Goal: Task Accomplishment & Management: Manage account settings

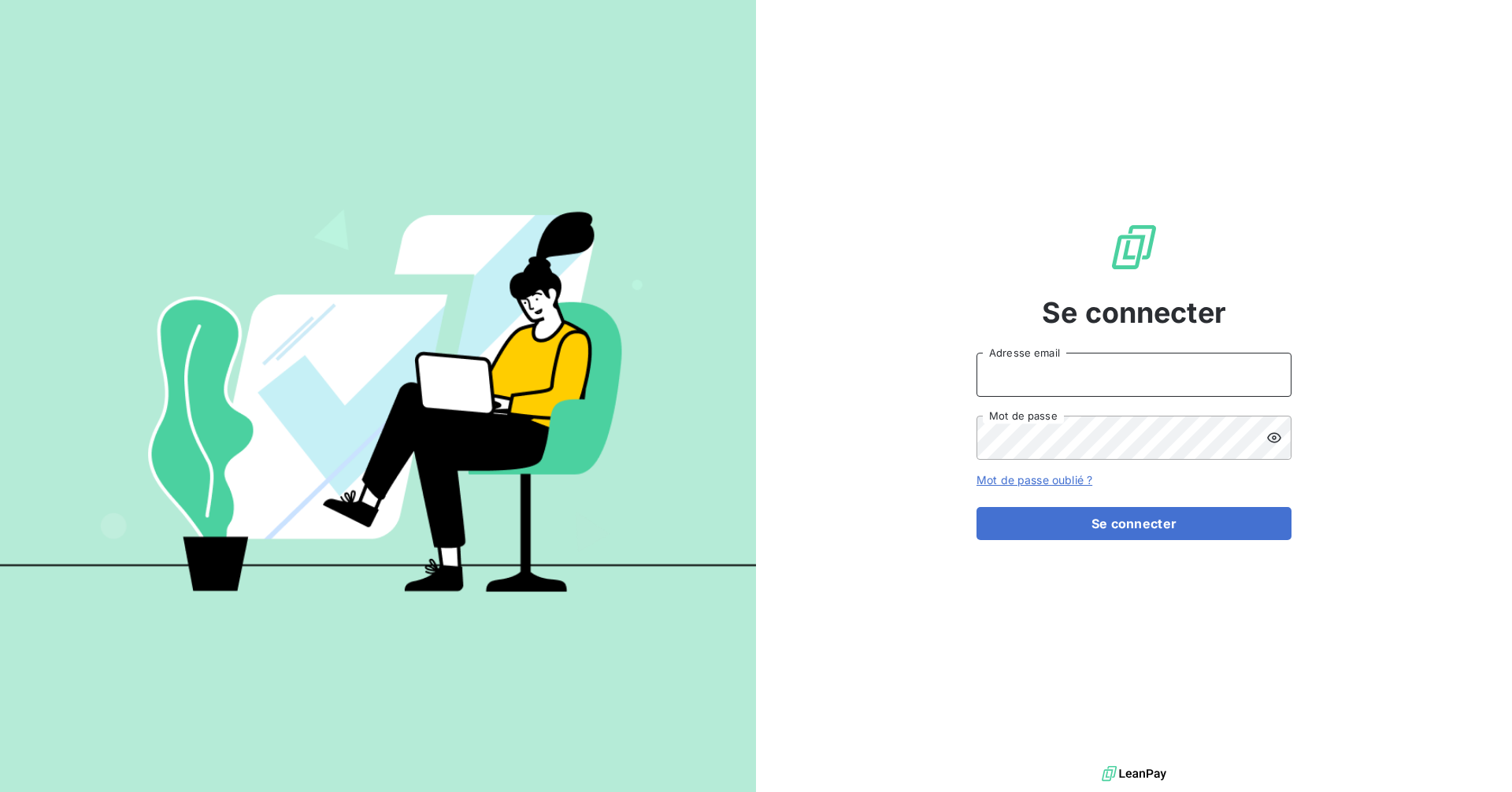
click at [1079, 380] on input "Adresse email" at bounding box center [1134, 374] width 315 height 44
type input "[EMAIL_ADDRESS][DOMAIN_NAME]"
click at [976, 507] on button "Se connecter" at bounding box center [1134, 523] width 315 height 33
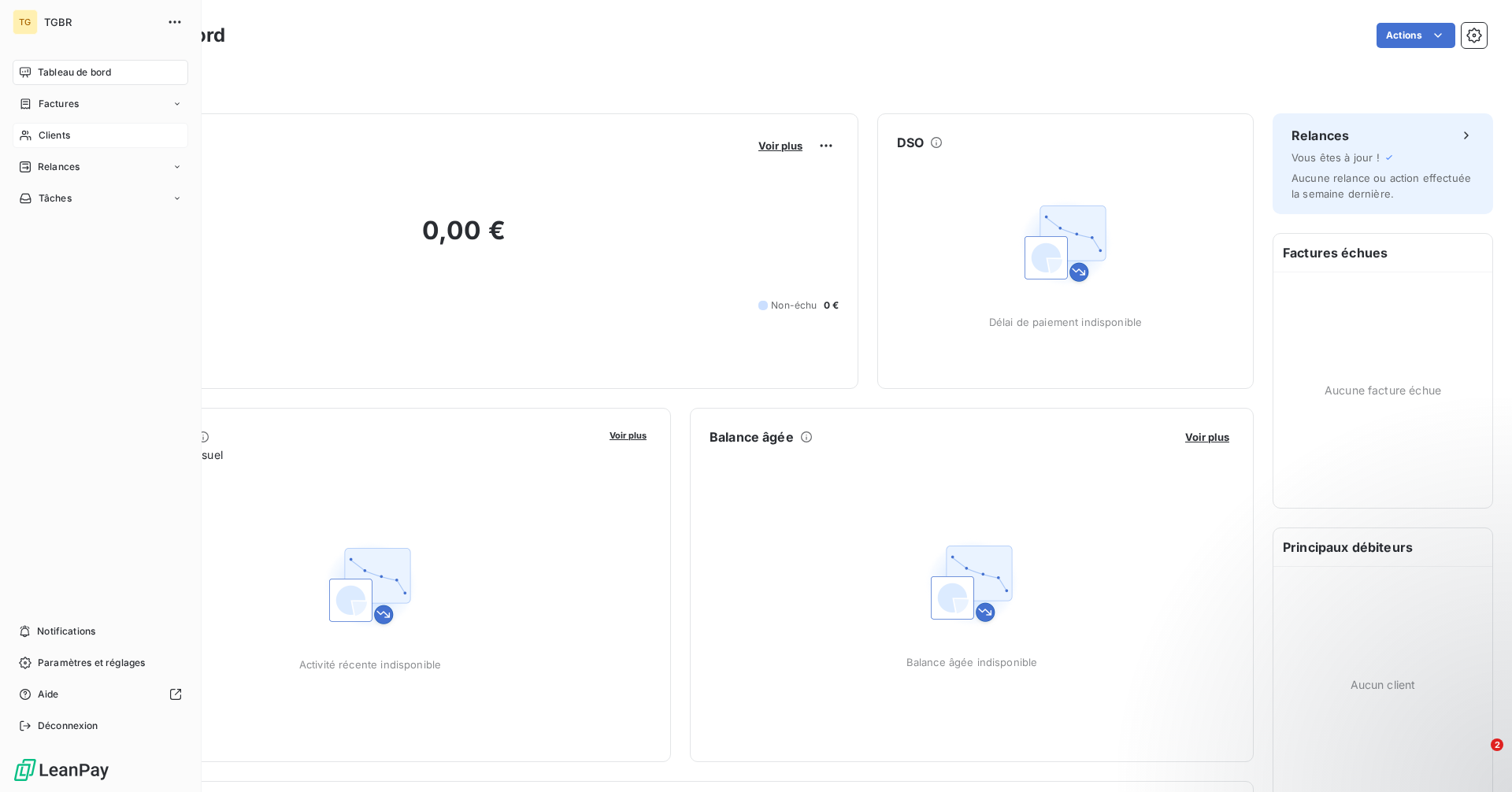
click at [74, 131] on div "Clients" at bounding box center [101, 136] width 176 height 26
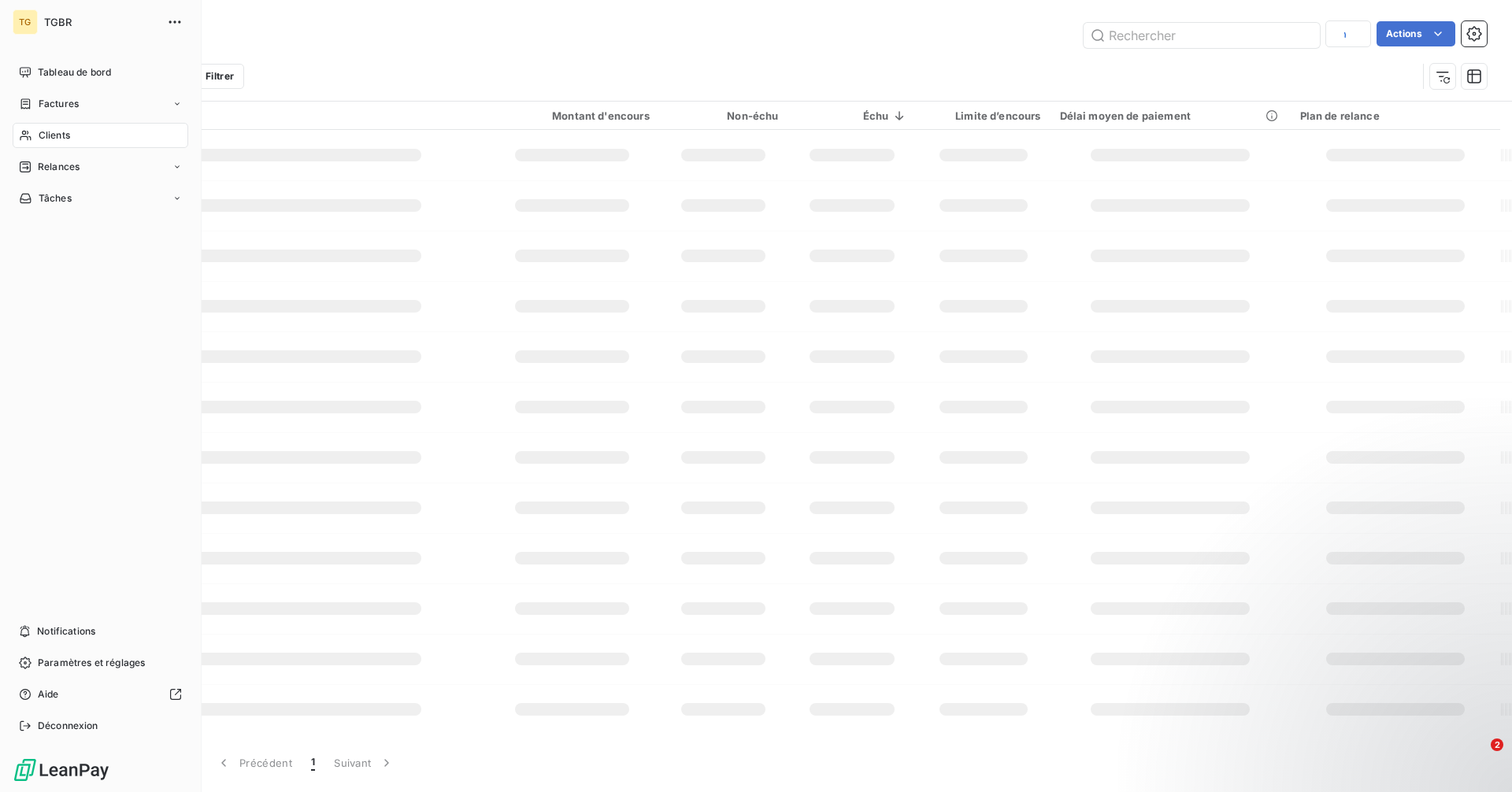
click at [62, 131] on span "Clients" at bounding box center [54, 136] width 31 height 14
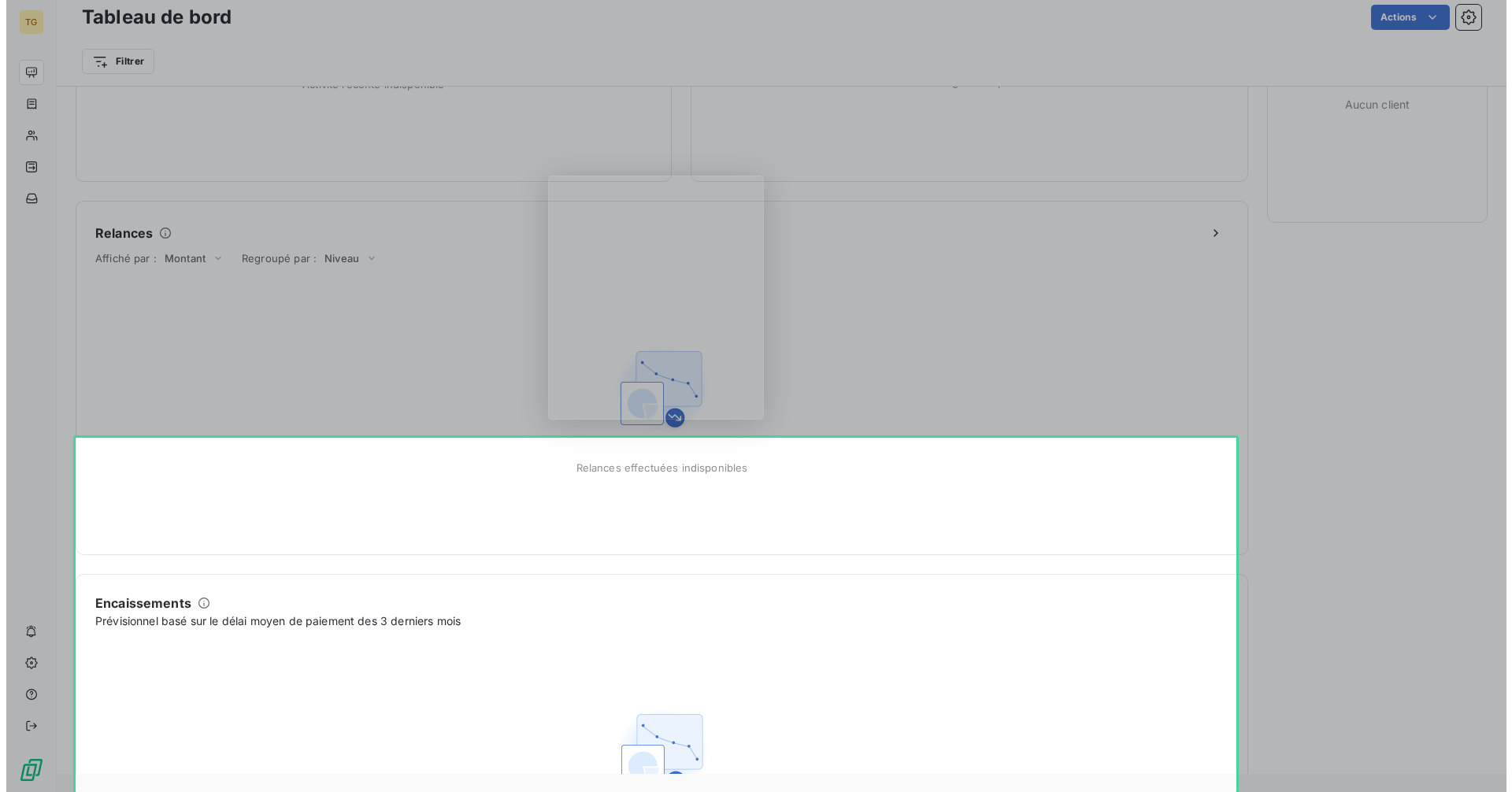
scroll to position [742, 0]
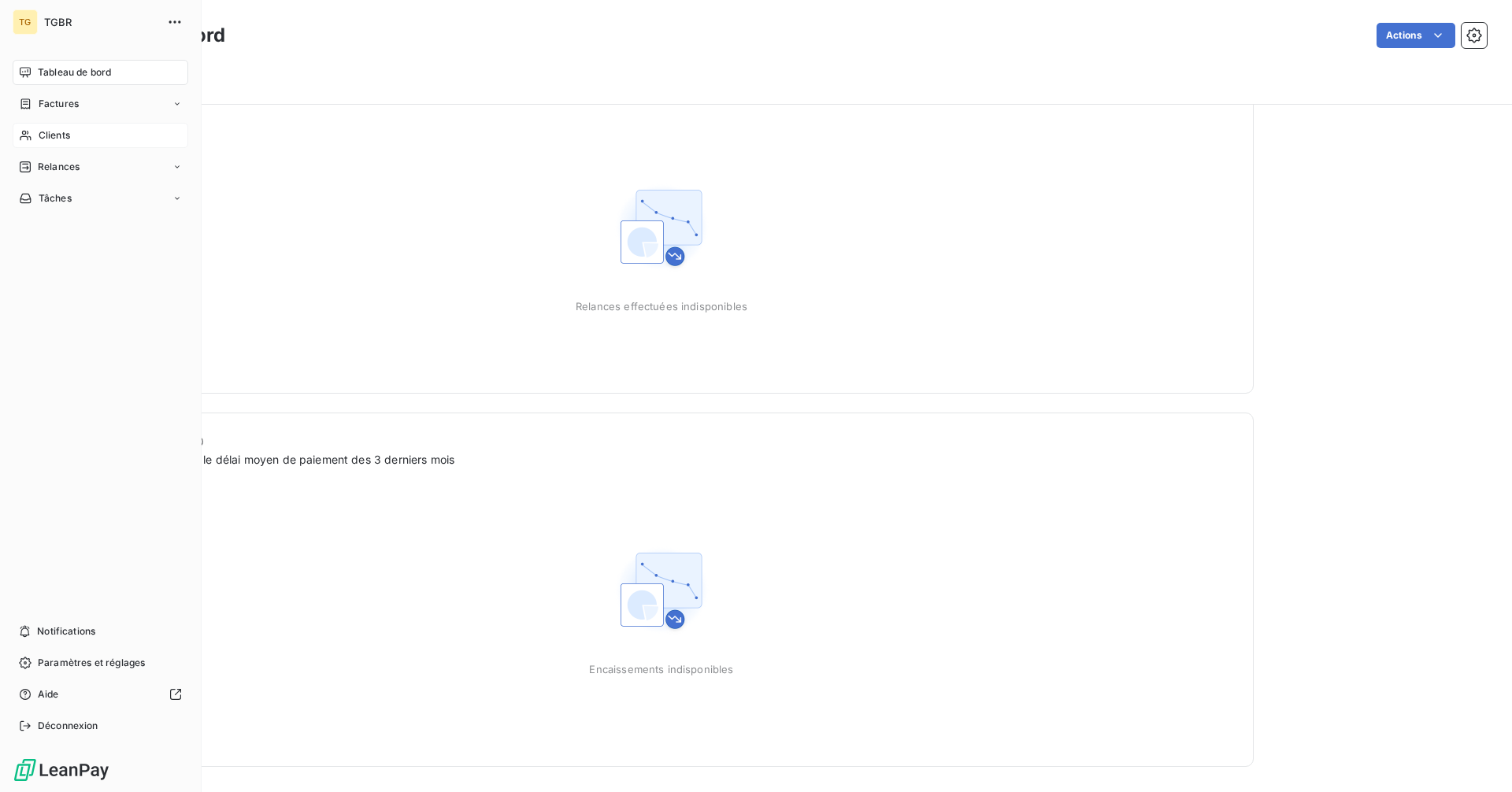
click at [64, 141] on span "Clients" at bounding box center [54, 136] width 31 height 14
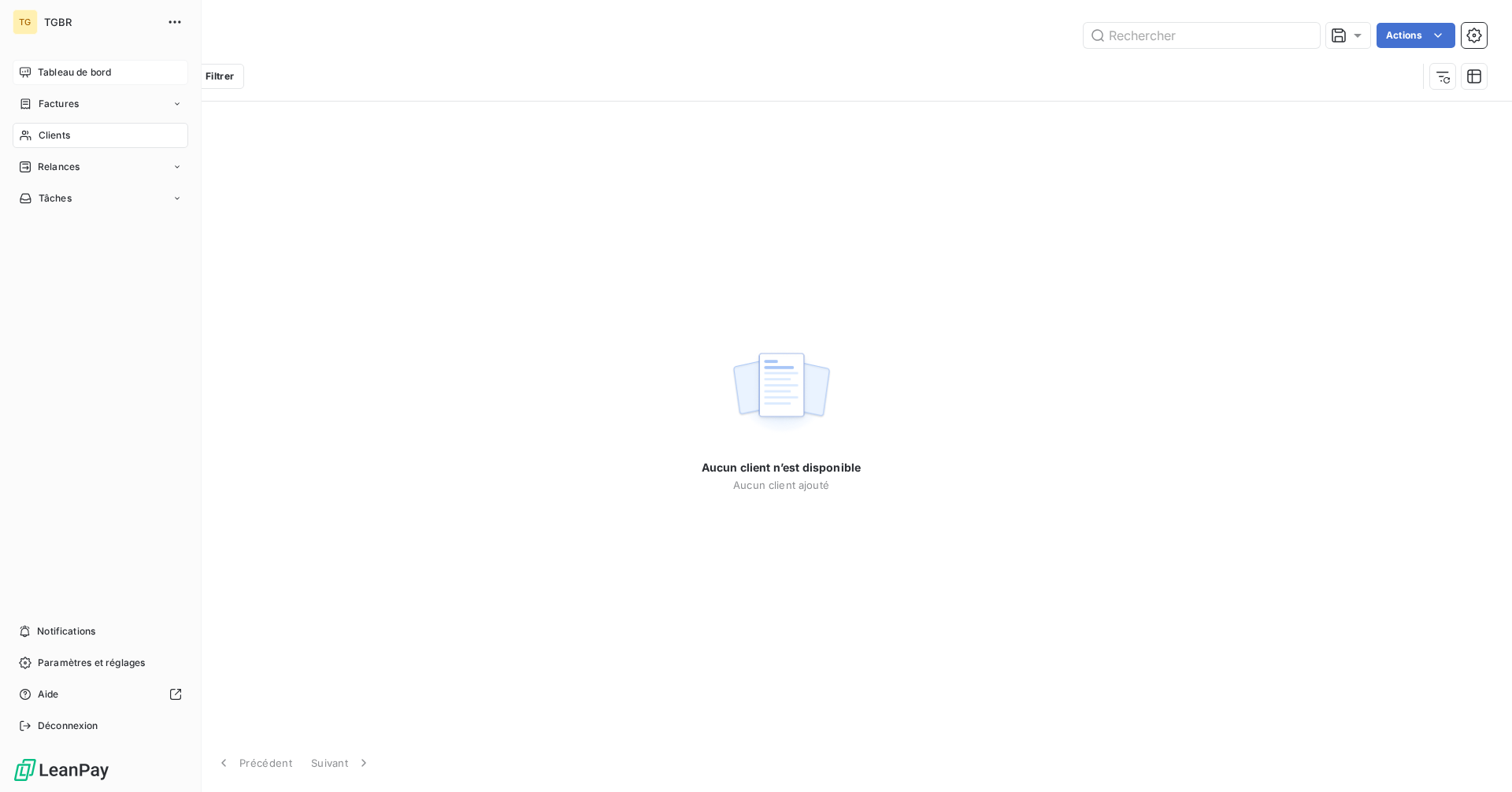
click at [82, 73] on span "Tableau de bord" at bounding box center [74, 73] width 74 height 14
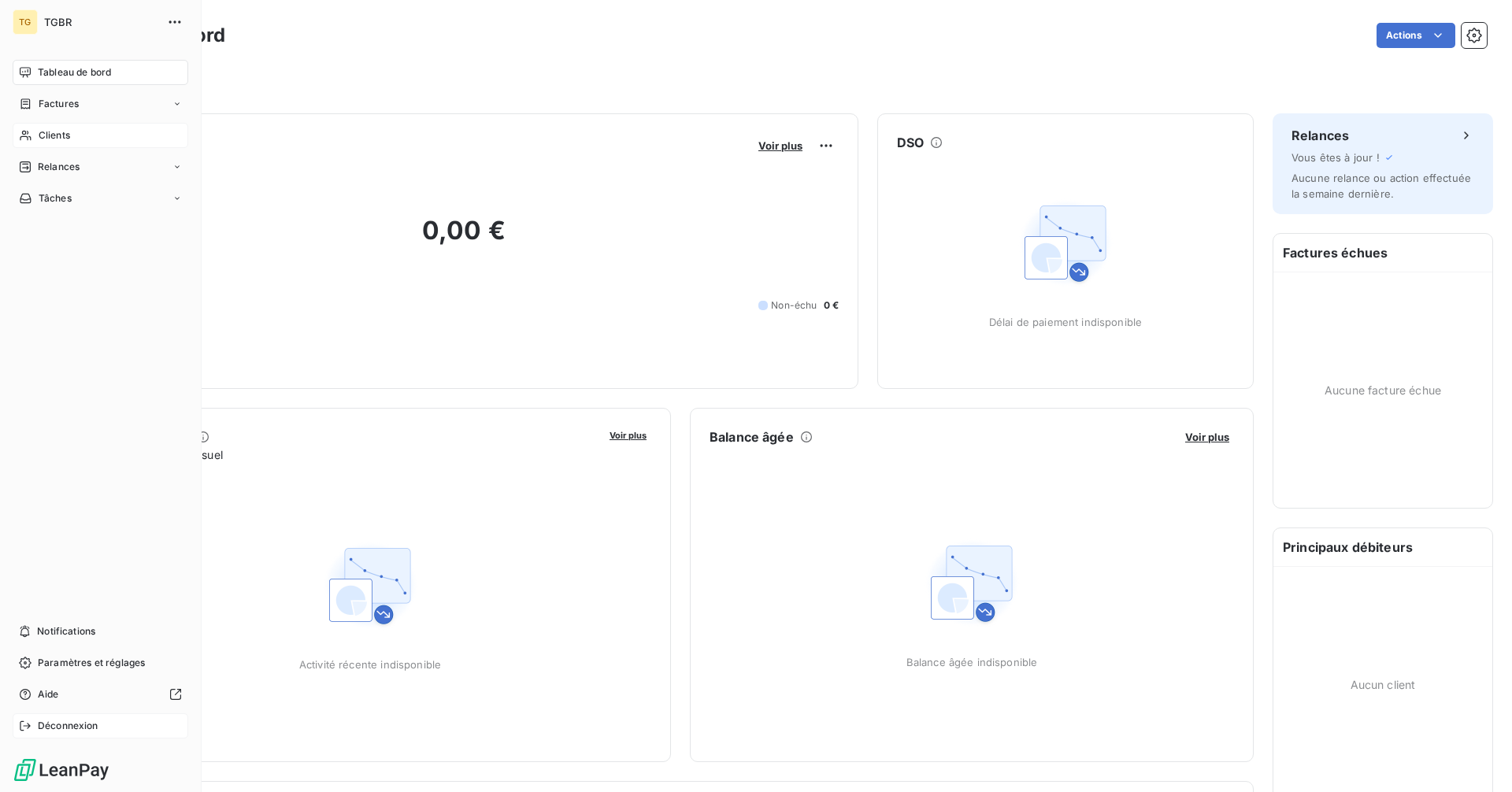
click at [62, 722] on span "Déconnexion" at bounding box center [68, 726] width 61 height 14
